Goal: Task Accomplishment & Management: Use online tool/utility

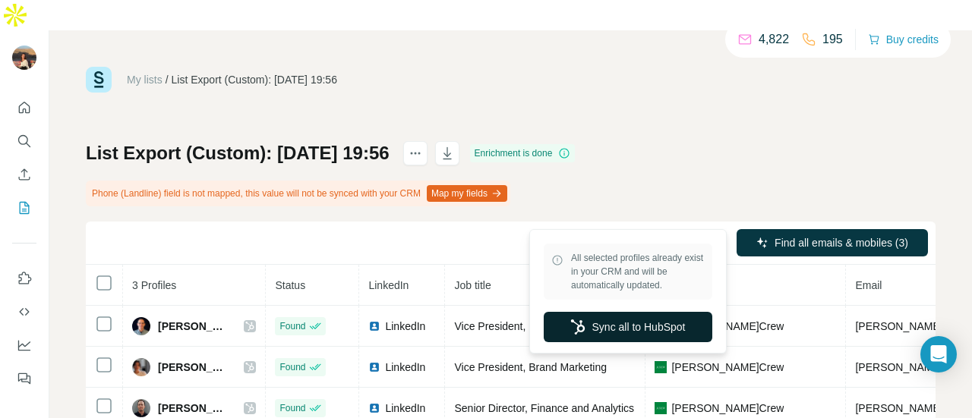
click at [656, 317] on button "Sync all to HubSpot" at bounding box center [628, 327] width 169 height 30
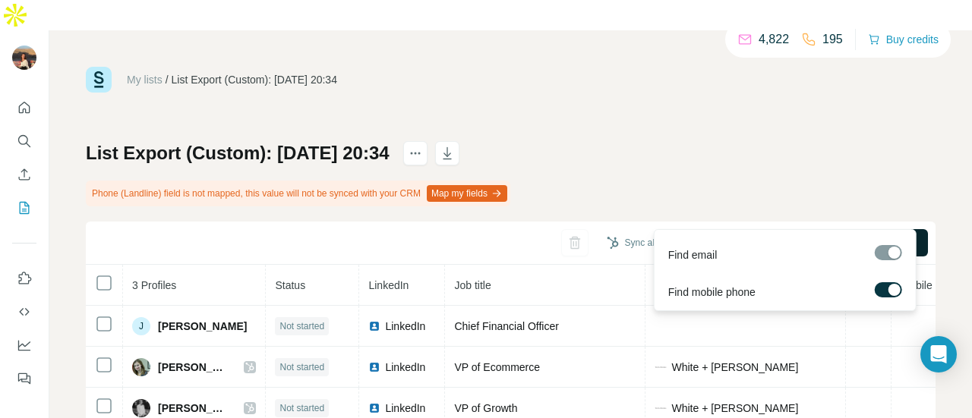
click at [799, 235] on span "Find all emails & mobiles (3)" at bounding box center [842, 242] width 134 height 15
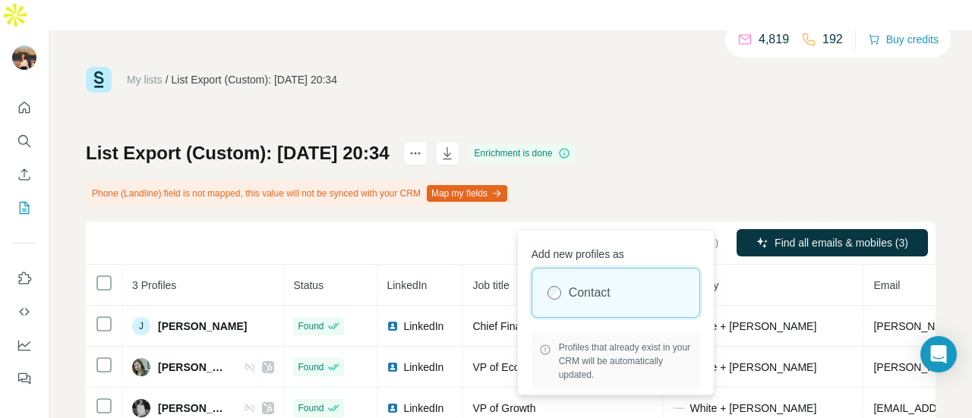
scroll to position [47, 0]
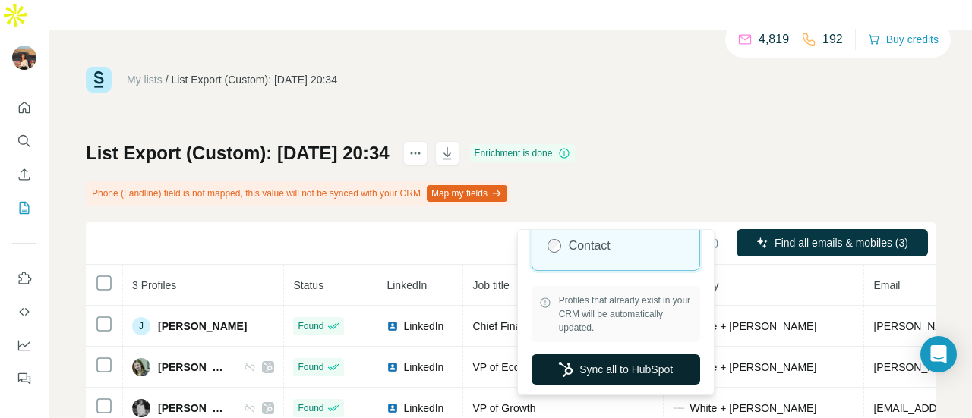
click at [617, 373] on button "Sync all to HubSpot" at bounding box center [616, 370] width 169 height 30
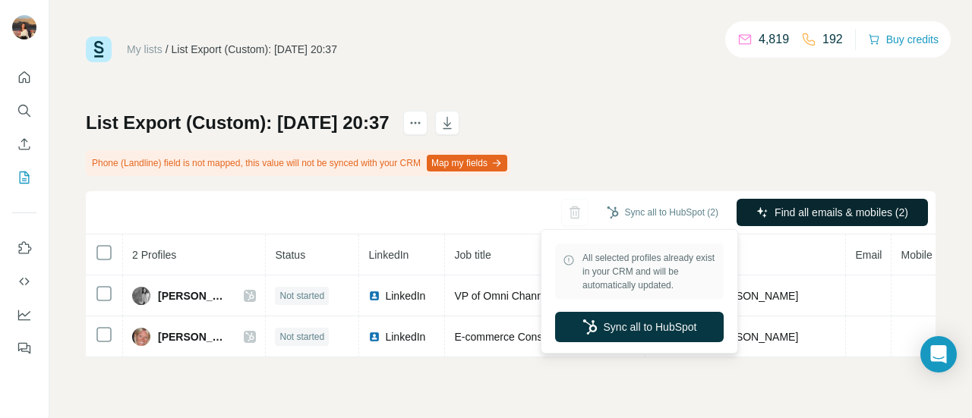
click at [760, 204] on button "Find all emails & mobiles (2)" at bounding box center [832, 212] width 191 height 27
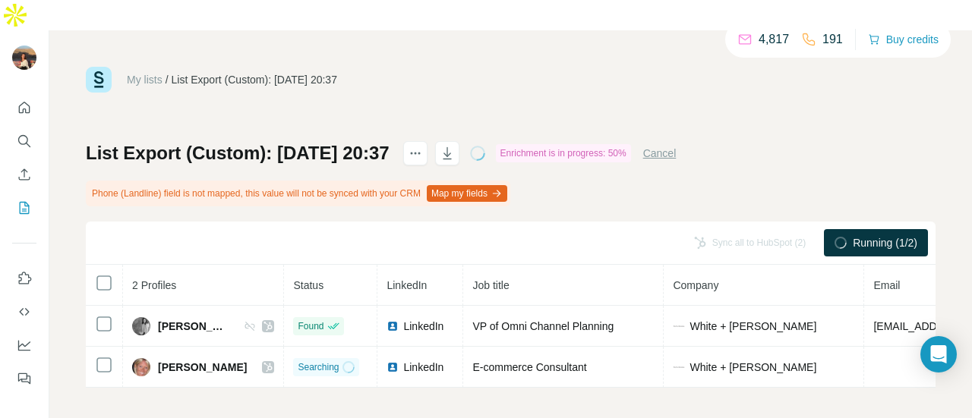
scroll to position [0, 74]
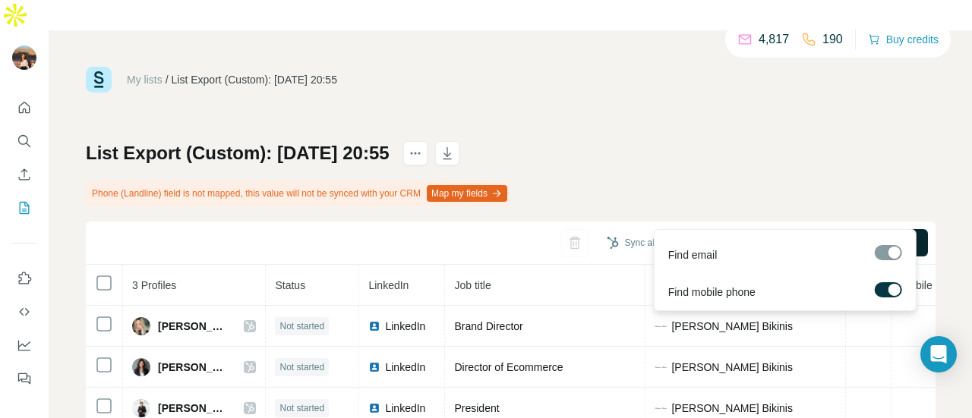
click at [838, 229] on button "Find all emails & mobiles (3)" at bounding box center [832, 242] width 191 height 27
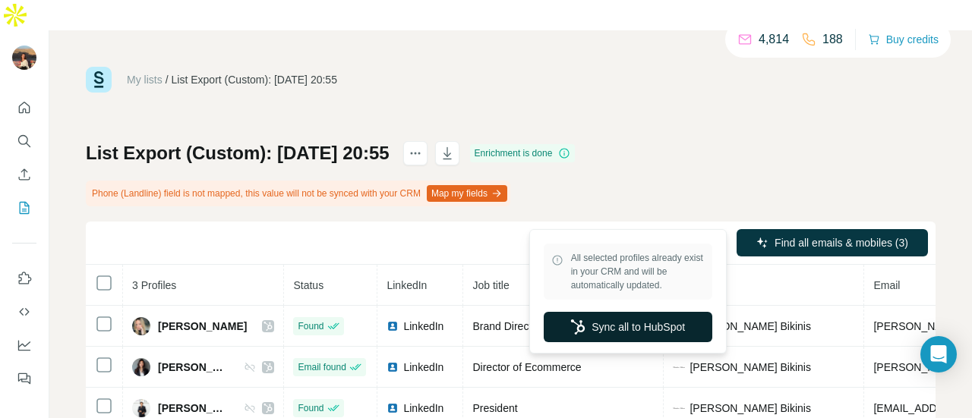
click at [655, 339] on button "Sync all to HubSpot" at bounding box center [628, 327] width 169 height 30
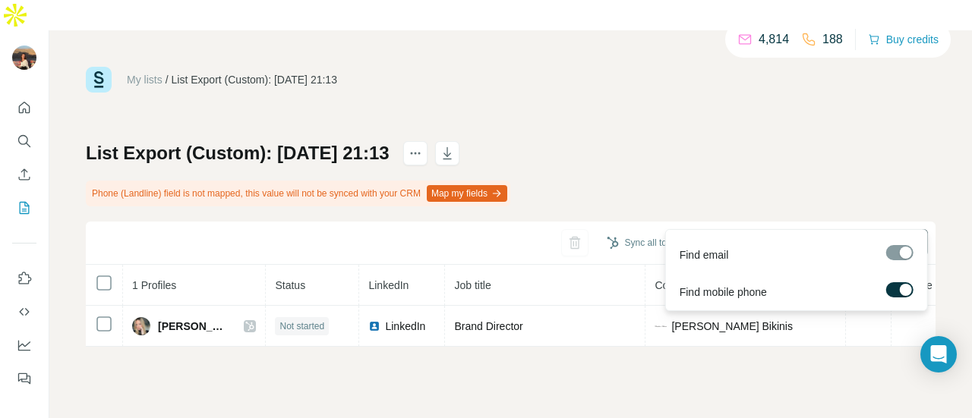
click at [770, 229] on button "Find all emails & mobiles (1)" at bounding box center [832, 242] width 191 height 27
